Goal: Register for event/course

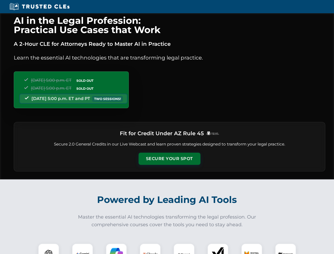
click at [169, 159] on button "Secure Your Spot" at bounding box center [170, 159] width 62 height 12
click at [49, 249] on img at bounding box center [48, 254] width 15 height 15
